Goal: Complete application form

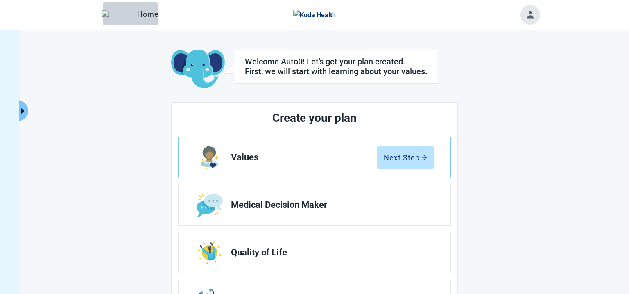
scroll to position [115, 0]
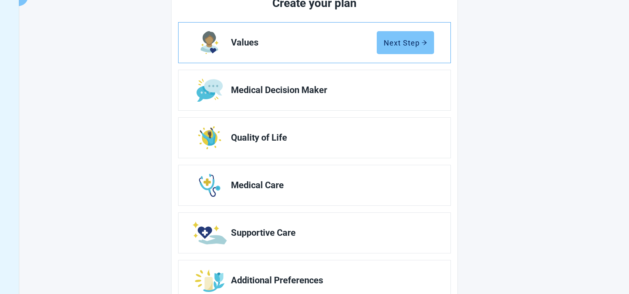
click at [403, 41] on div "Next Step" at bounding box center [405, 43] width 43 height 8
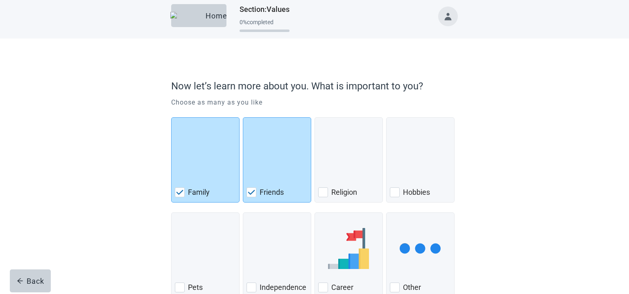
scroll to position [3, 0]
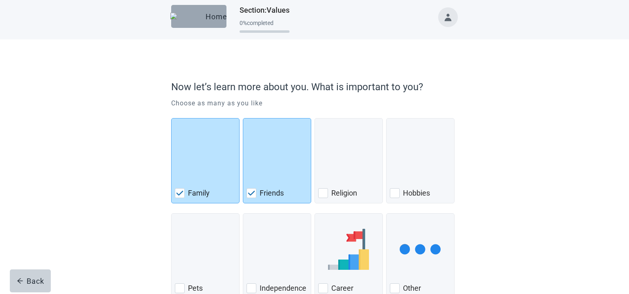
click at [185, 19] on img "button" at bounding box center [186, 16] width 32 height 7
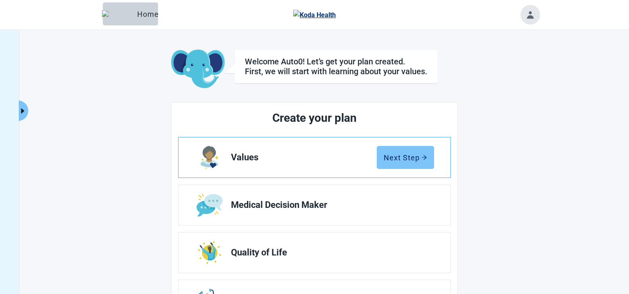
click at [394, 161] on div "Next Step" at bounding box center [405, 157] width 43 height 8
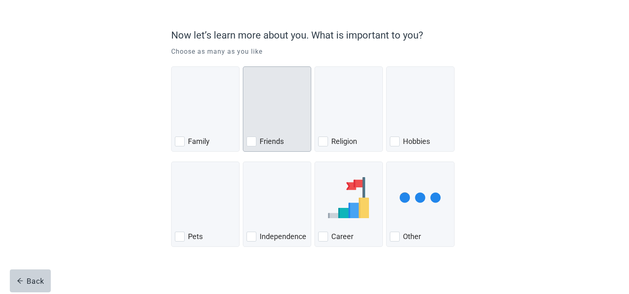
scroll to position [55, 0]
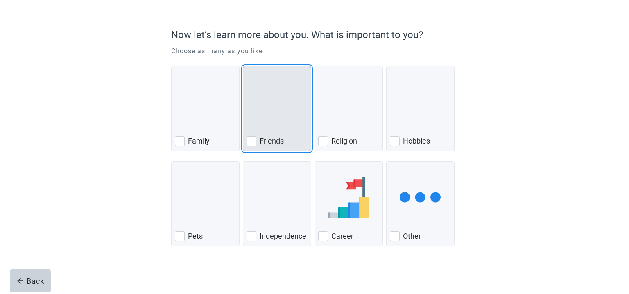
click at [300, 122] on div "Friends, checkbox, not checked" at bounding box center [277, 102] width 61 height 65
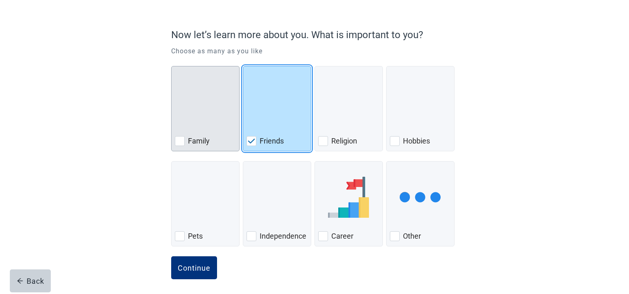
click at [205, 113] on img "Family, checkbox, not checked" at bounding box center [205, 102] width 0 height 41
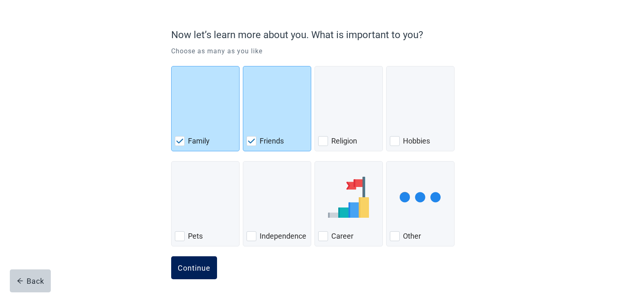
click at [210, 266] on div "Continue" at bounding box center [194, 267] width 33 height 8
